Goal: Task Accomplishment & Management: Manage account settings

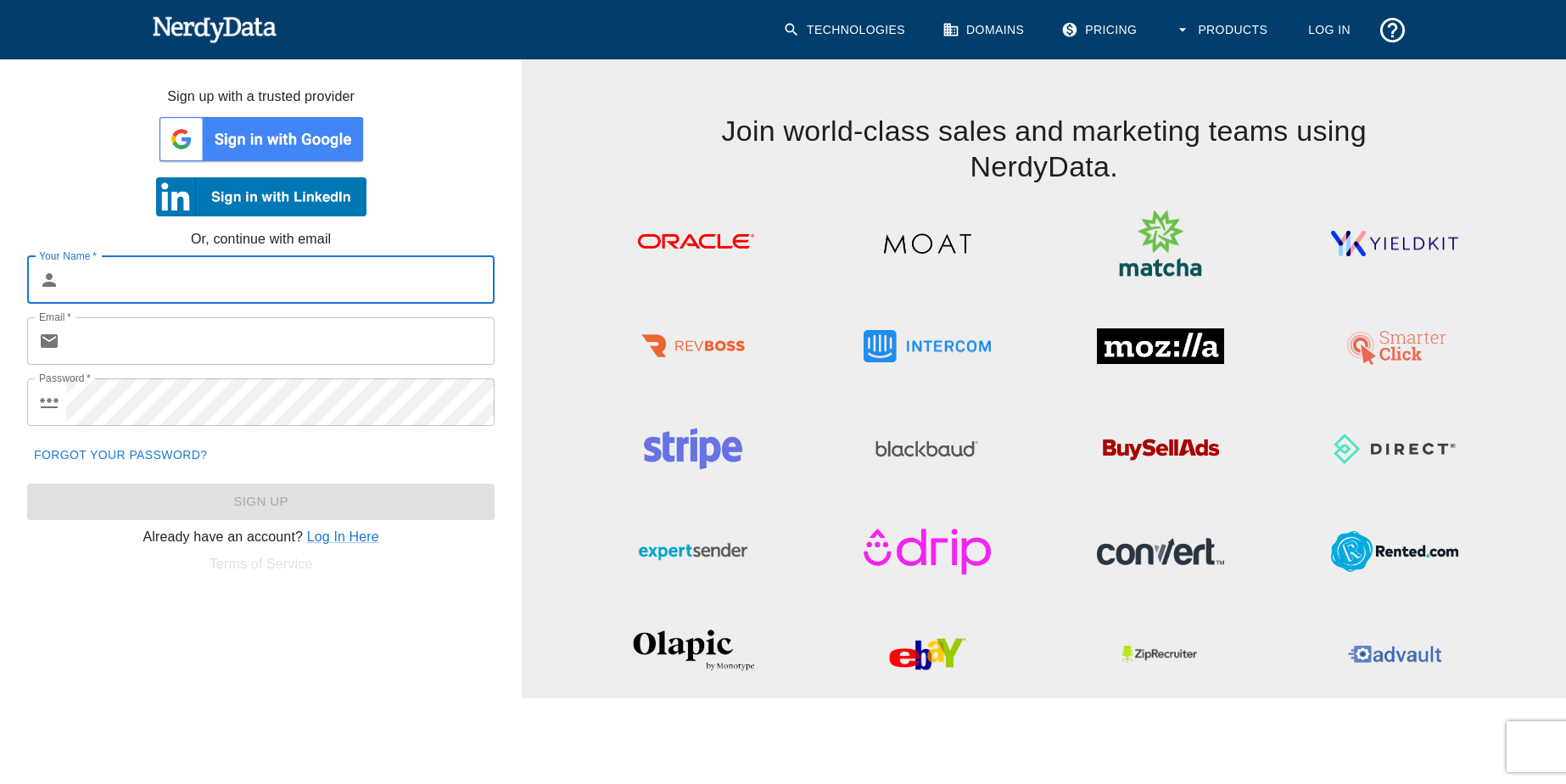
click at [1333, 35] on link "Log In" at bounding box center [1330, 30] width 70 height 43
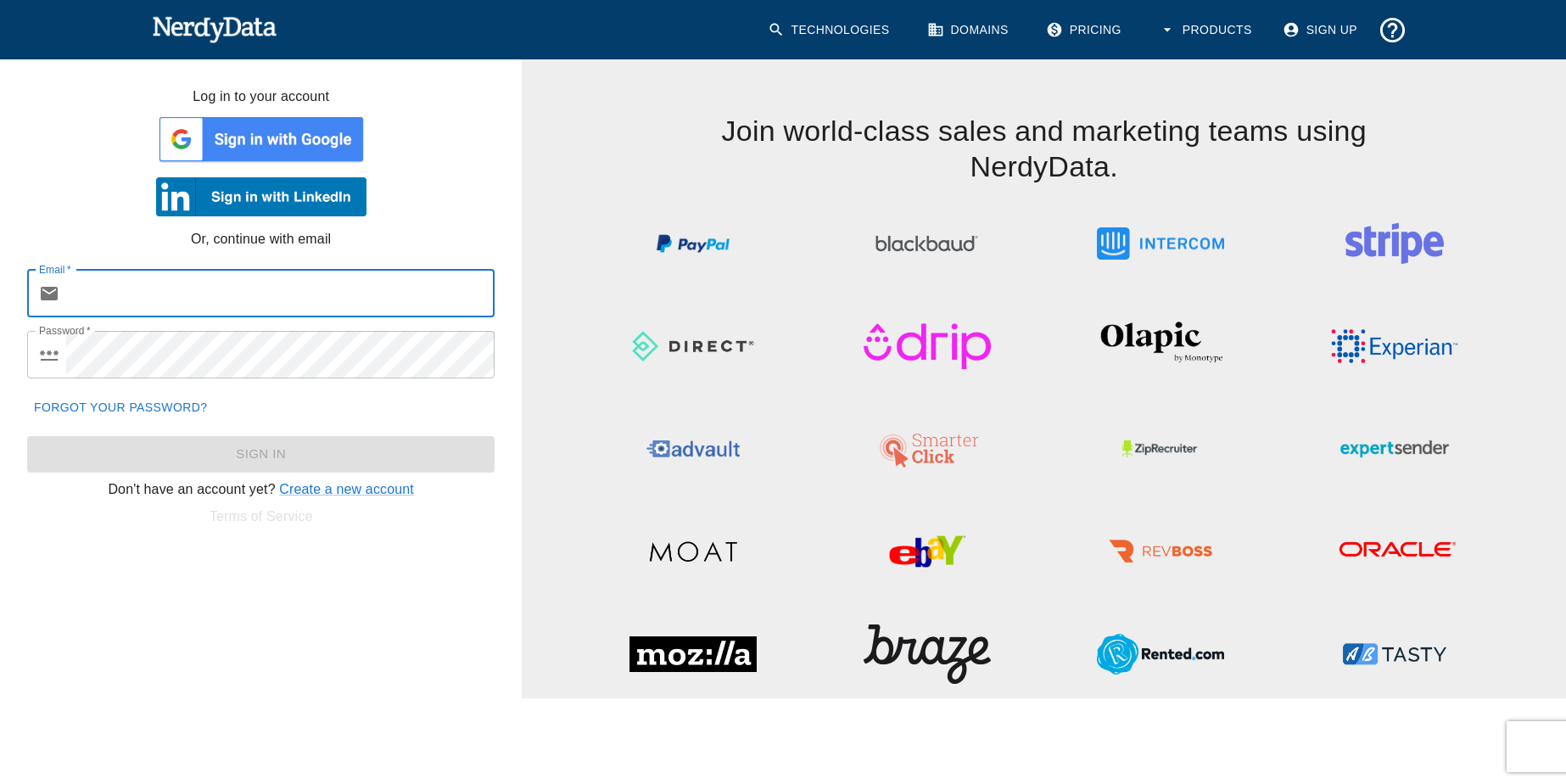
click at [201, 288] on input "Email   *" at bounding box center [280, 293] width 428 height 48
type input "[EMAIL_ADDRESS][DOMAIN_NAME]"
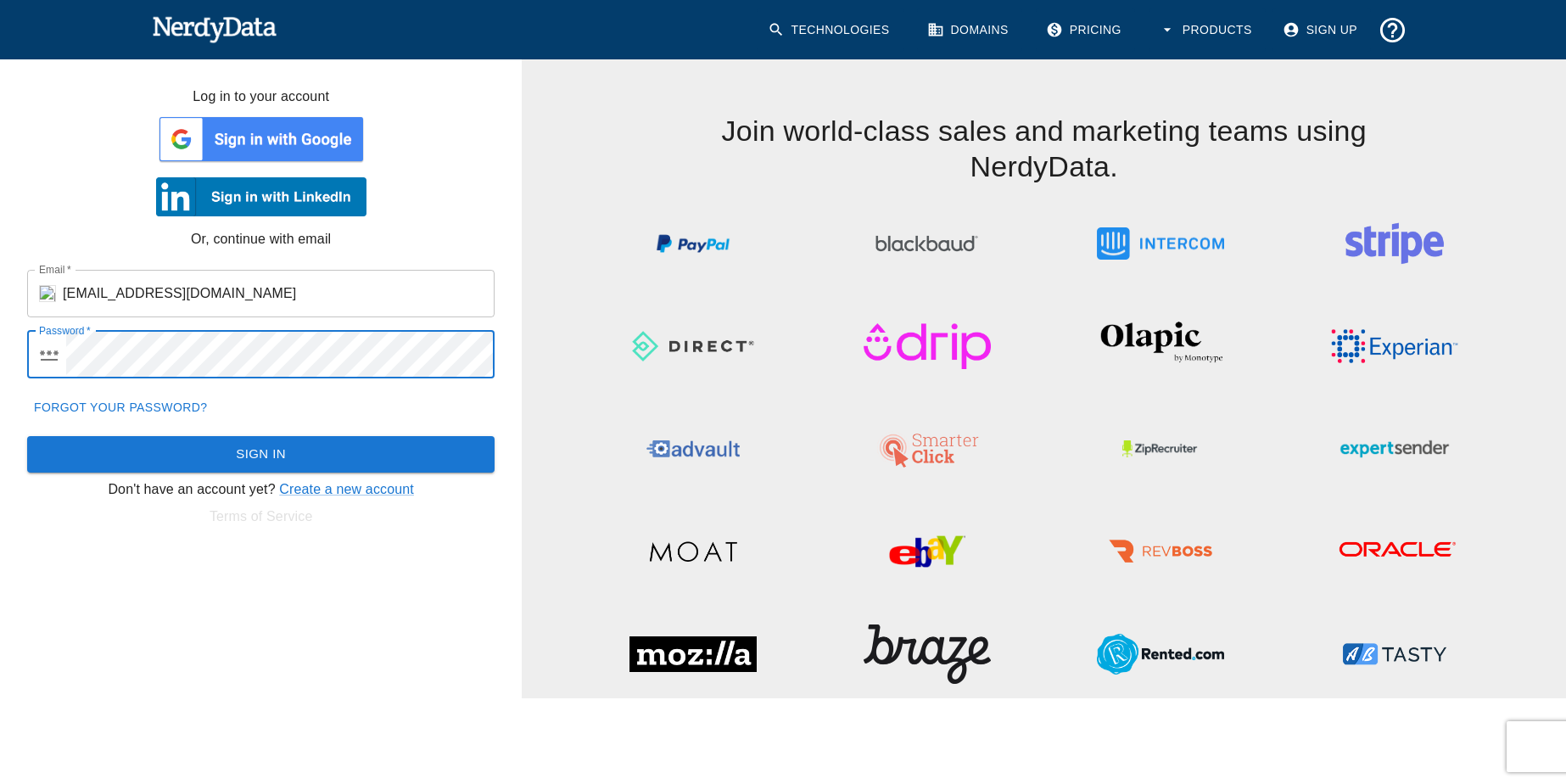
click at [131, 458] on button "Sign In" at bounding box center [260, 454] width 468 height 36
click at [0, 313] on html "Technologies Domains Pricing Products Sign Up Log in to your account Or, contin…" at bounding box center [783, 349] width 1566 height 698
click at [27, 436] on button "Sign In" at bounding box center [260, 454] width 468 height 36
click at [222, 128] on img at bounding box center [261, 139] width 210 height 51
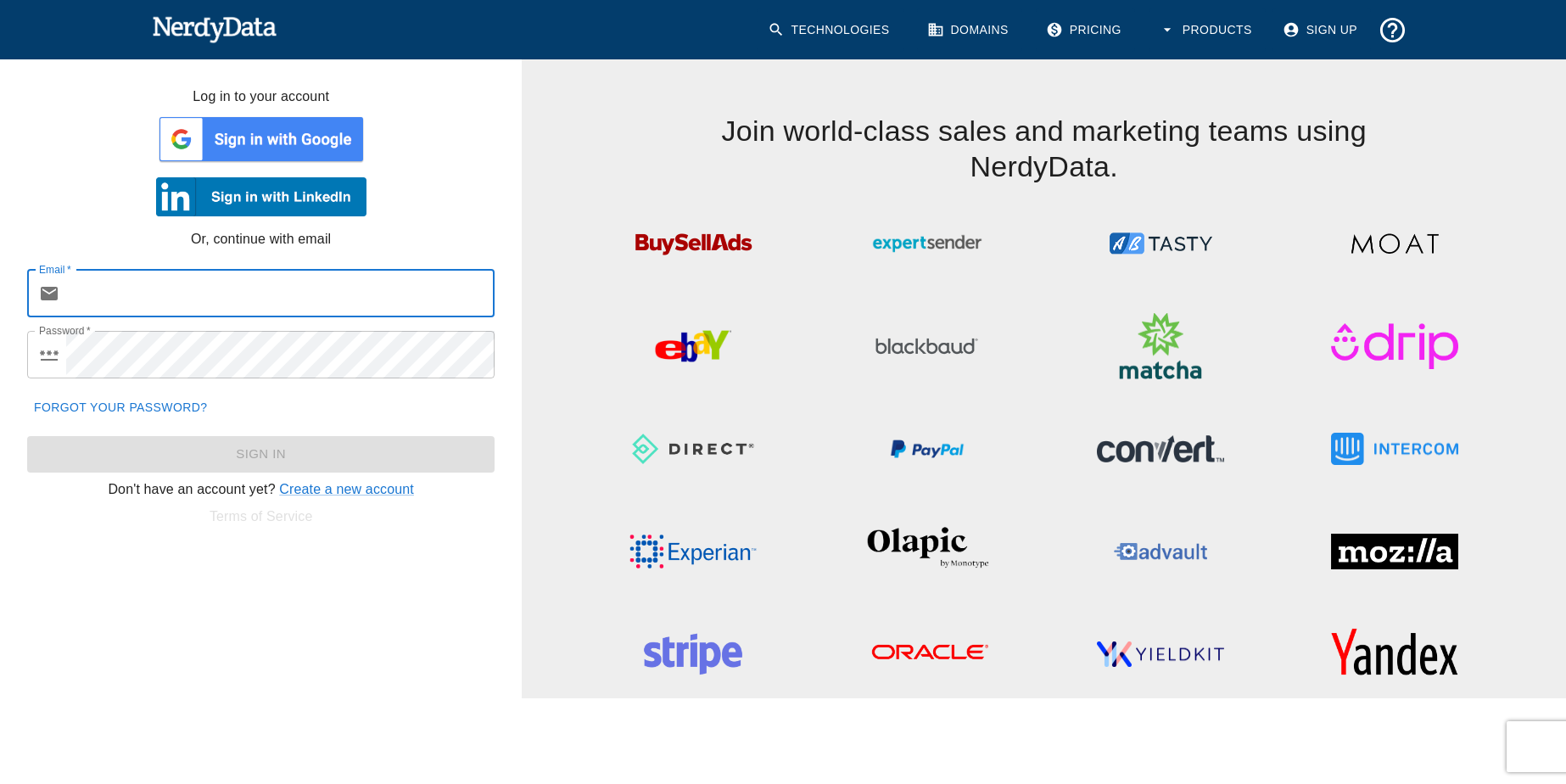
click at [102, 402] on link "Forgot your password?" at bounding box center [120, 407] width 187 height 31
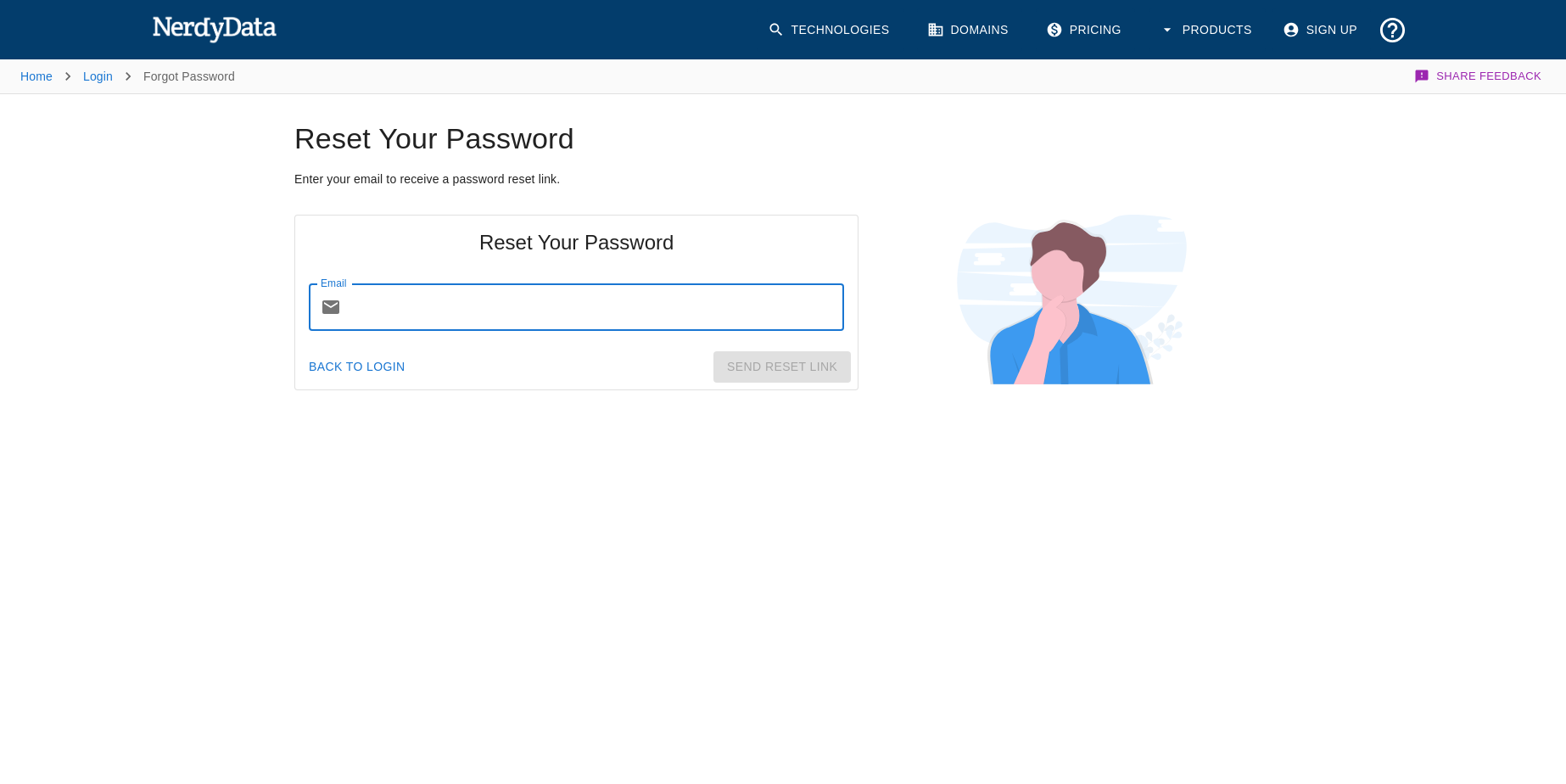
click at [416, 314] on input "Email" at bounding box center [596, 307] width 496 height 48
paste input "[EMAIL_ADDRESS][DOMAIN_NAME]"
type input "[EMAIL_ADDRESS][DOMAIN_NAME]"
click at [761, 362] on button "Send Reset Link" at bounding box center [782, 366] width 137 height 31
